Goal: Transaction & Acquisition: Purchase product/service

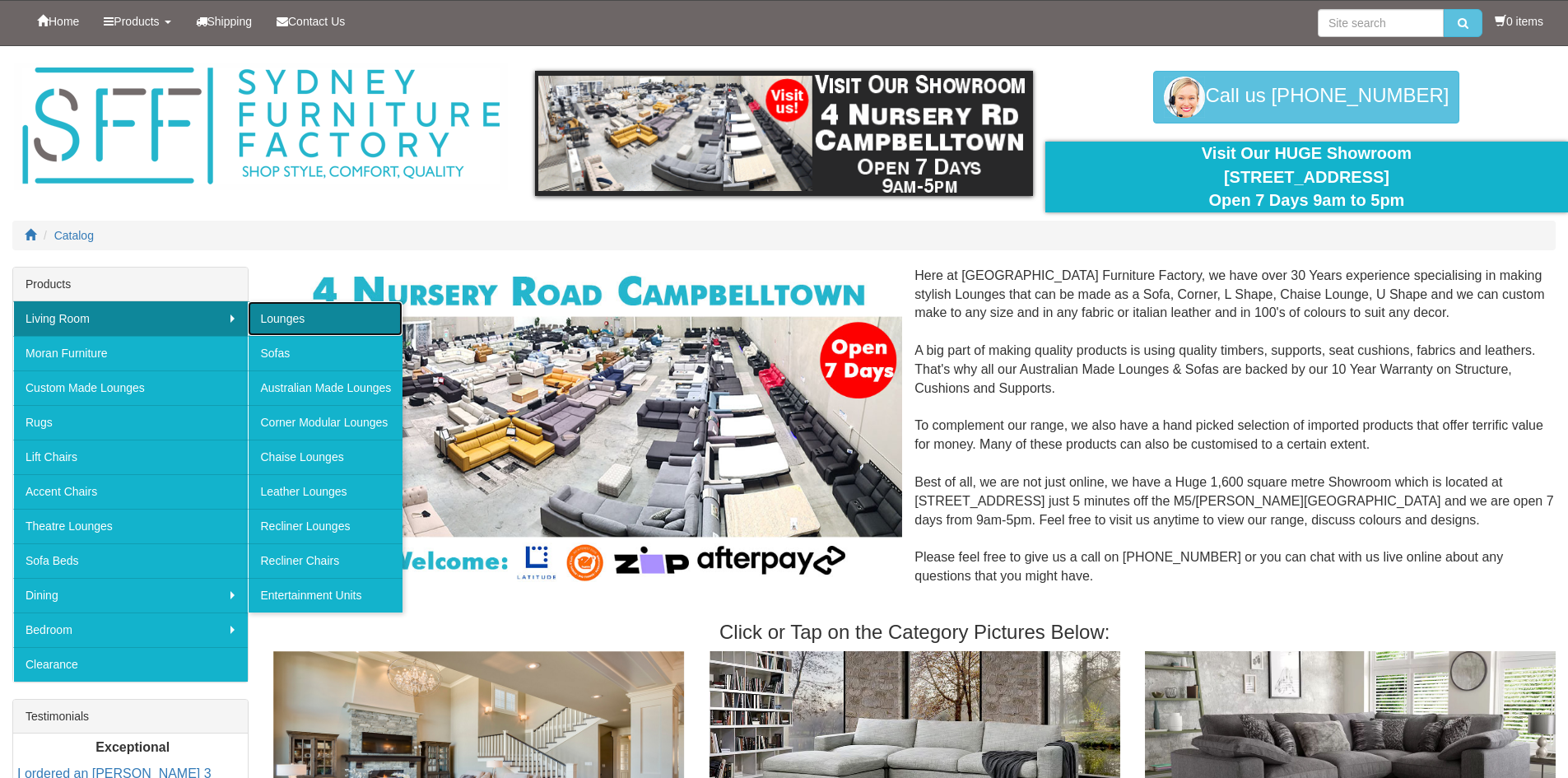
click at [322, 309] on link "Lounges" at bounding box center [325, 318] width 155 height 34
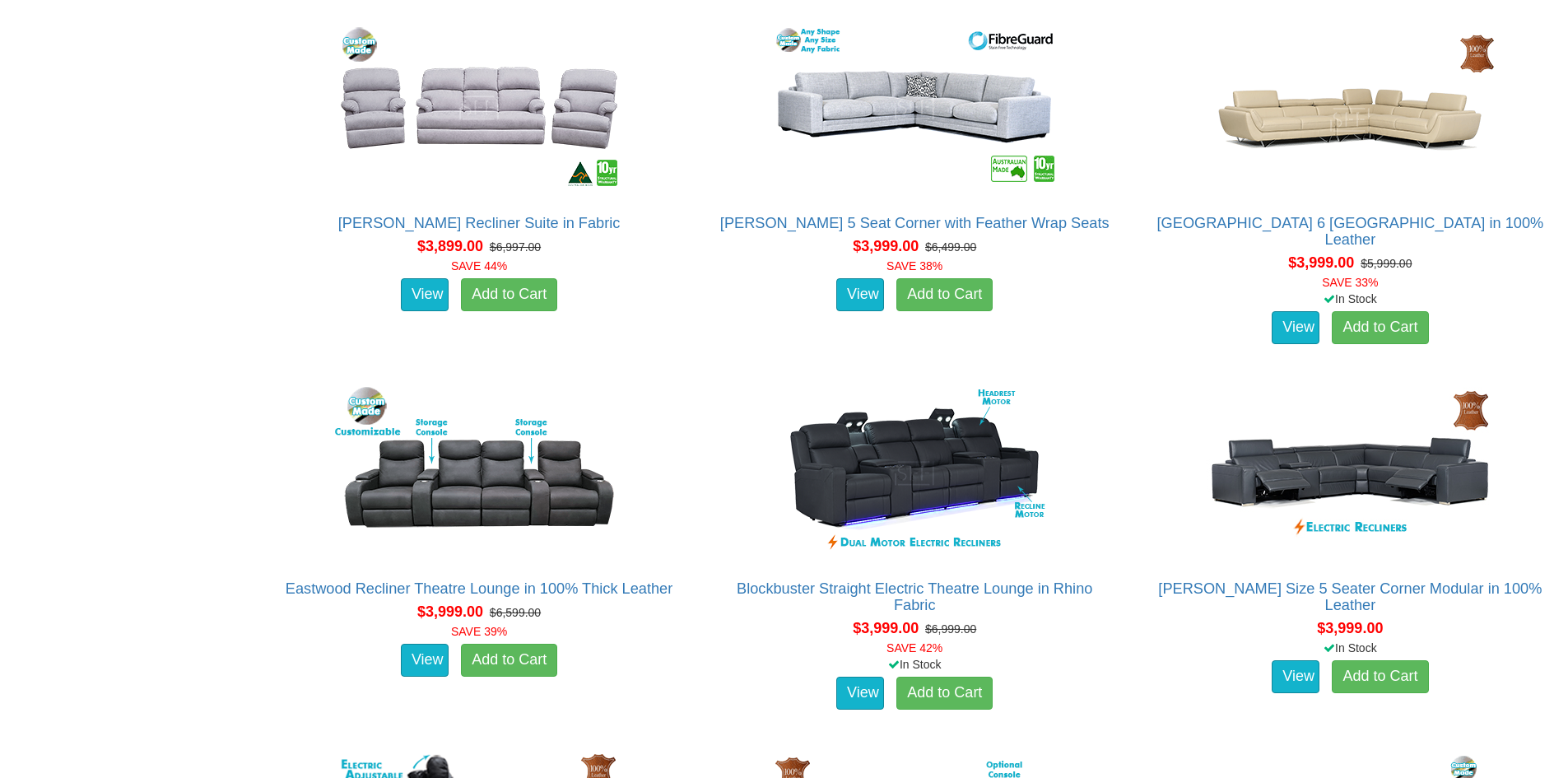
scroll to position [10208, 0]
